Goal: Find specific page/section: Find specific page/section

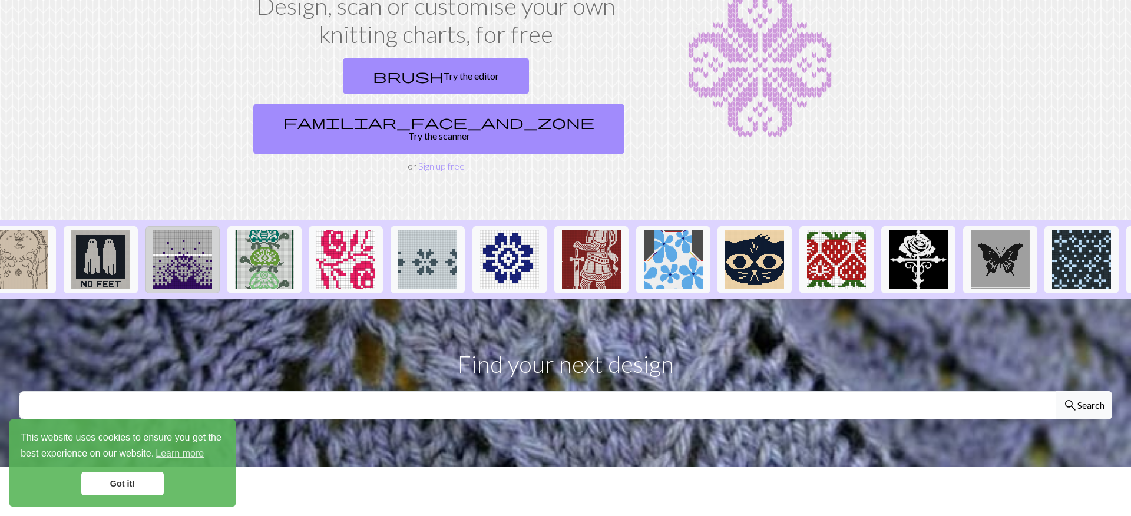
scroll to position [0, 441]
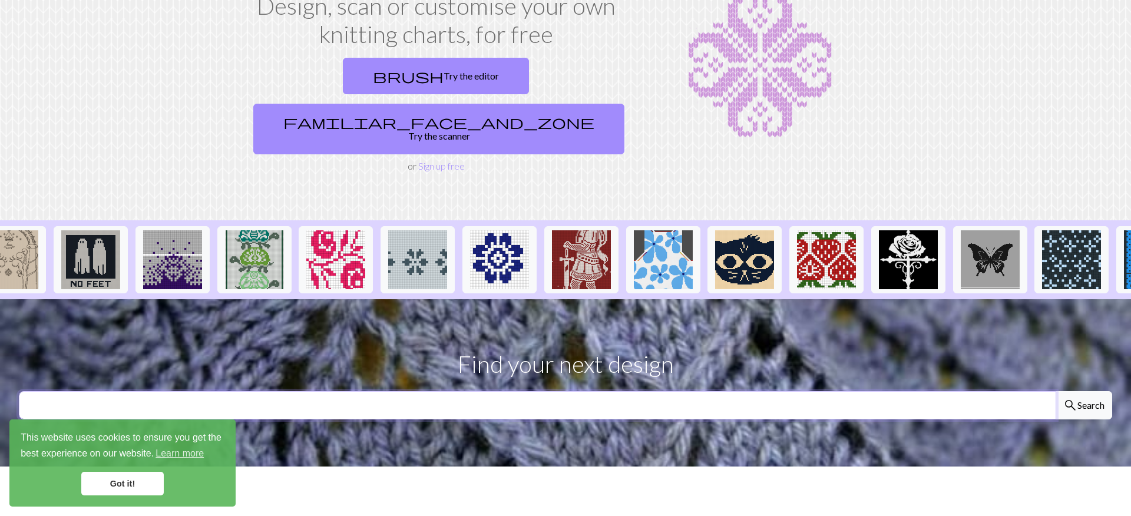
click at [502, 391] on input "text" at bounding box center [538, 405] width 1038 height 28
type input "bunny"
click at [1056, 391] on button "search Search" at bounding box center [1084, 405] width 57 height 28
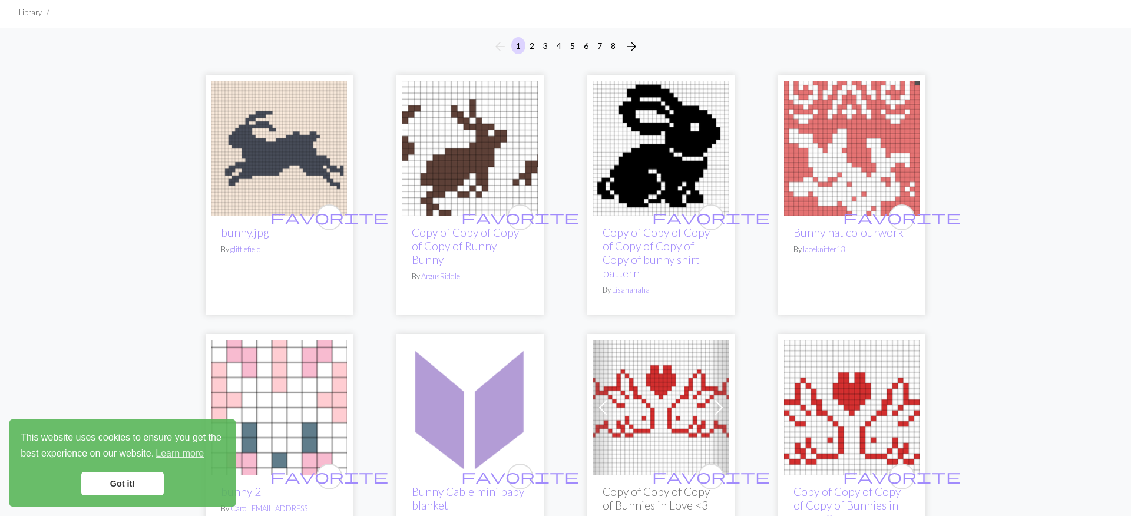
scroll to position [76, 0]
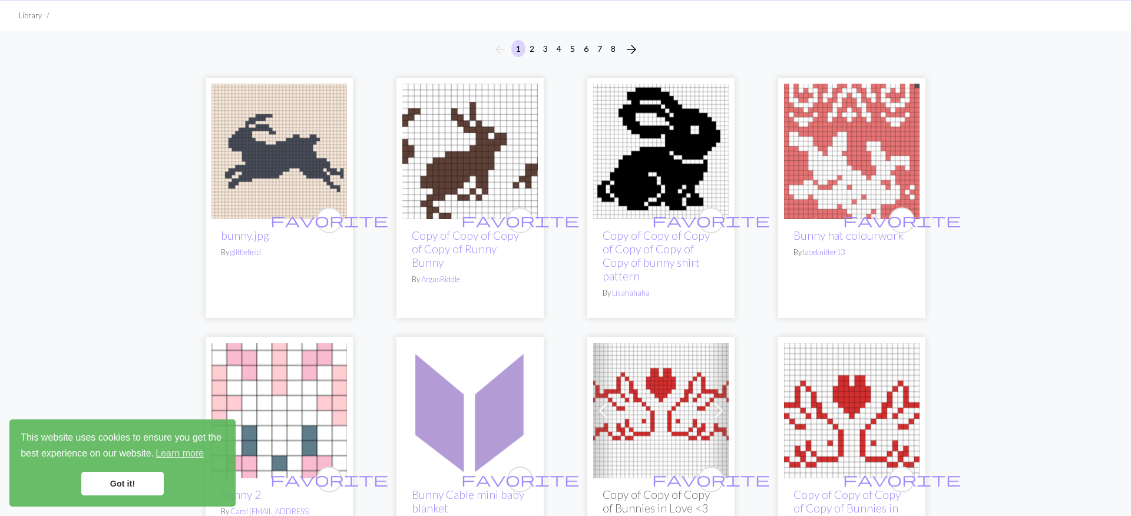
drag, startPoint x: 292, startPoint y: 151, endPoint x: 579, endPoint y: 1, distance: 323.6
click at [483, 138] on img at bounding box center [470, 152] width 136 height 136
